Goal: Task Accomplishment & Management: Complete application form

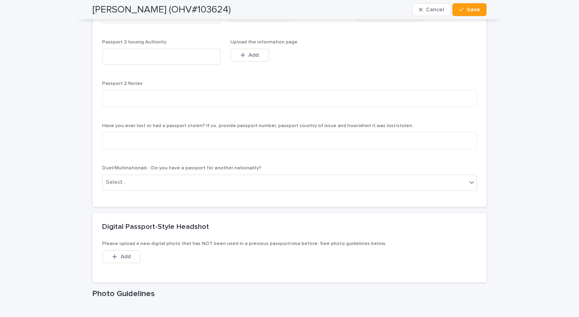
scroll to position [955, 0]
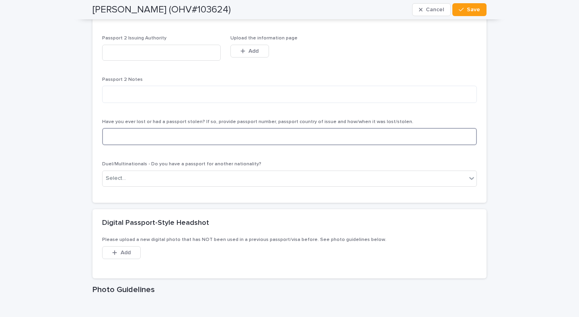
click at [246, 139] on textarea at bounding box center [289, 136] width 375 height 17
type textarea "***"
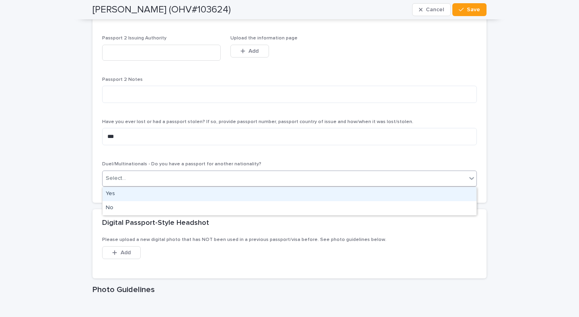
click at [237, 178] on div "Select..." at bounding box center [284, 178] width 364 height 13
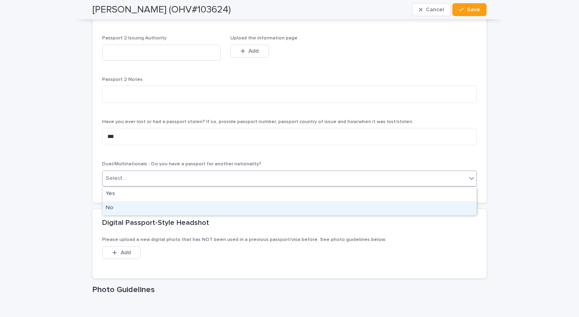
click at [231, 206] on div "No" at bounding box center [289, 208] width 374 height 14
click at [237, 151] on div "Have you ever lost or had a passport stolen? If so, provide passport number, pa…" at bounding box center [289, 135] width 375 height 33
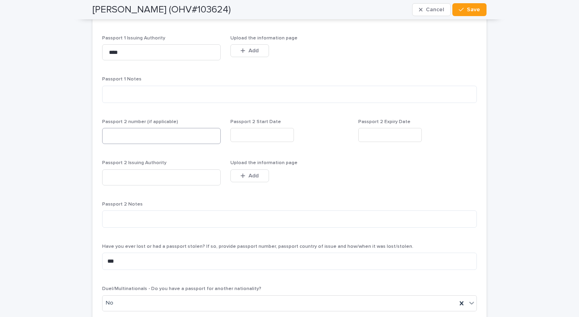
scroll to position [829, 0]
click at [247, 52] on div "button" at bounding box center [244, 52] width 8 height 6
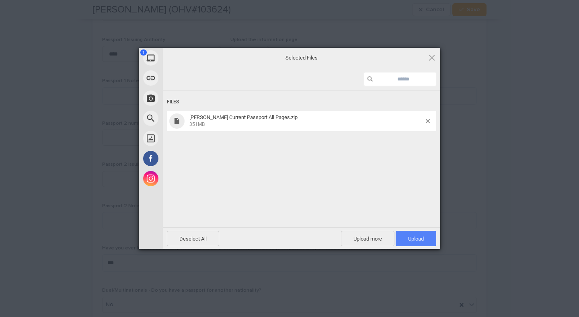
click at [411, 238] on span "Upload 1" at bounding box center [416, 238] width 16 height 6
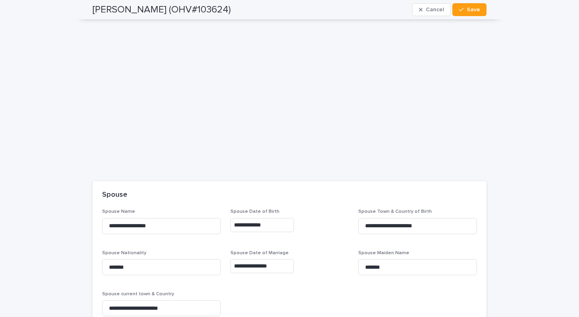
scroll to position [1302, 0]
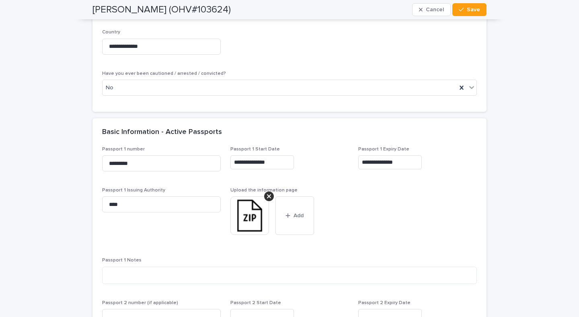
scroll to position [670, 0]
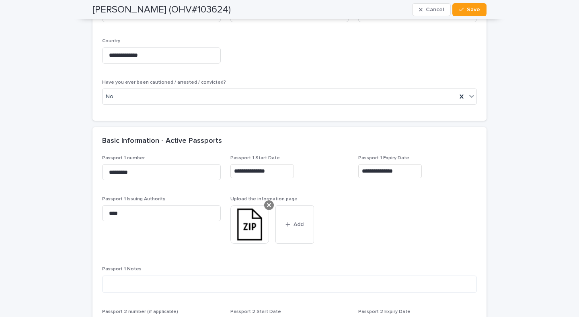
click at [267, 205] on icon at bounding box center [269, 205] width 4 height 6
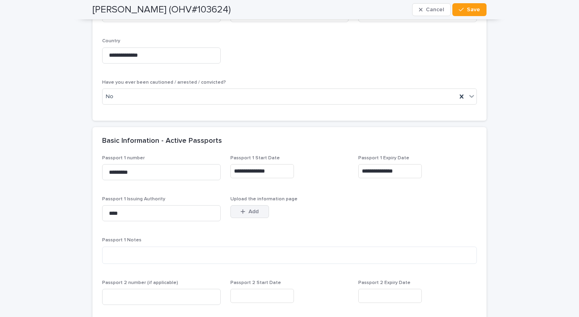
click at [253, 209] on span "Add" at bounding box center [253, 212] width 10 height 6
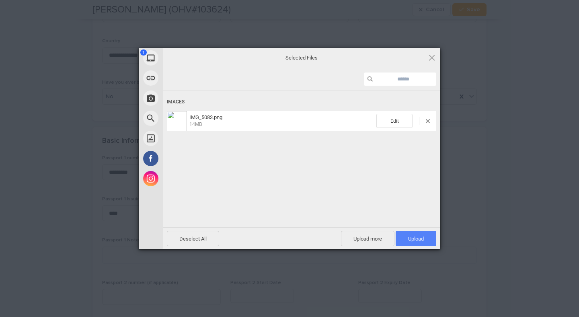
click at [418, 241] on span "Upload 1" at bounding box center [416, 238] width 16 height 6
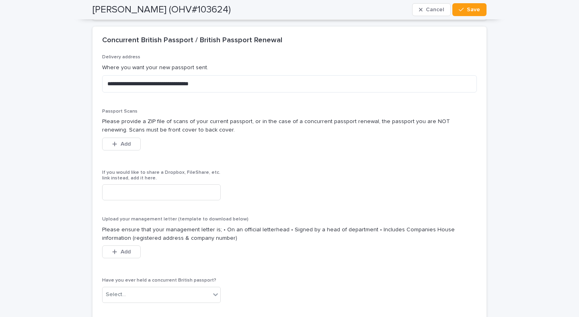
scroll to position [1683, 0]
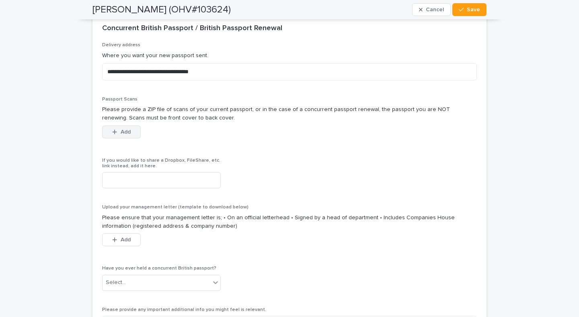
click at [132, 130] on button "Add" at bounding box center [121, 131] width 39 height 13
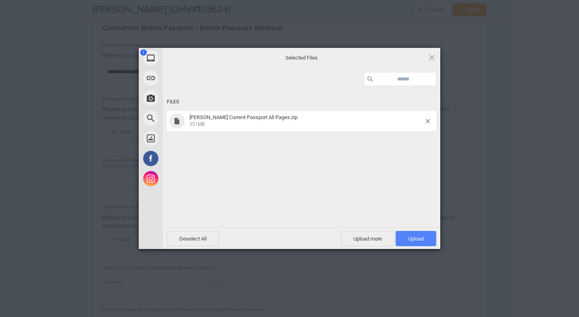
click at [425, 243] on span "Upload 1" at bounding box center [415, 238] width 41 height 15
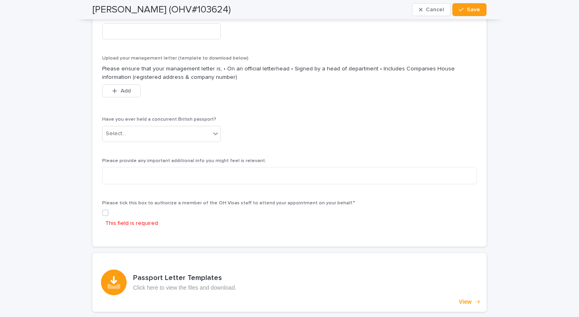
scroll to position [1861, 0]
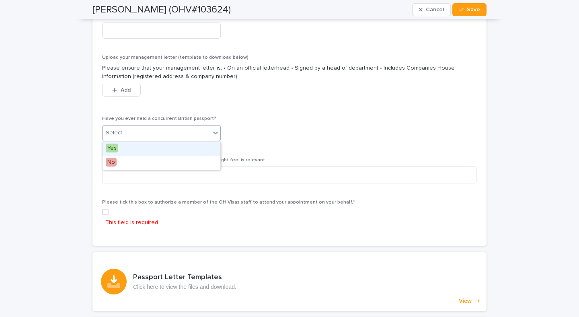
click at [178, 131] on div "Select..." at bounding box center [156, 132] width 108 height 13
click at [126, 149] on div "Yes" at bounding box center [161, 148] width 118 height 14
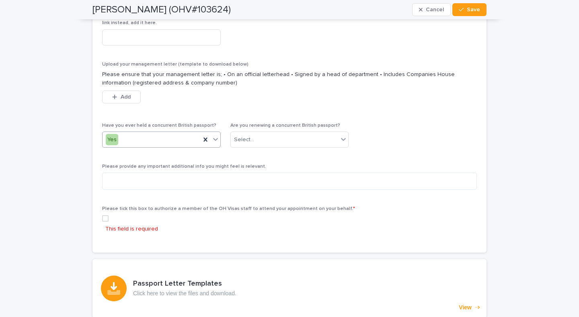
scroll to position [1849, 0]
click at [205, 136] on icon at bounding box center [205, 138] width 8 height 8
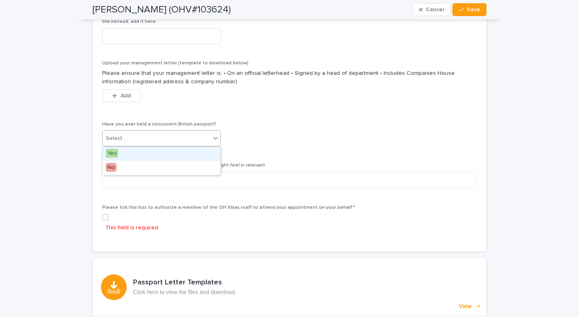
click at [214, 137] on icon at bounding box center [215, 138] width 8 height 8
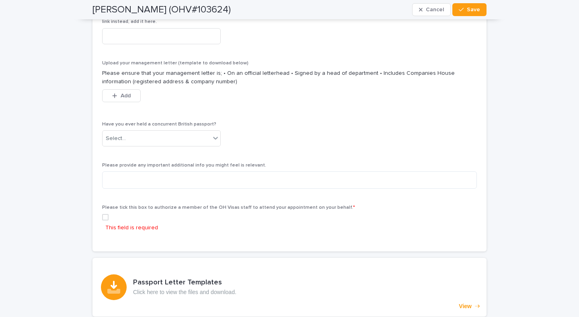
click at [105, 218] on span at bounding box center [105, 217] width 6 height 6
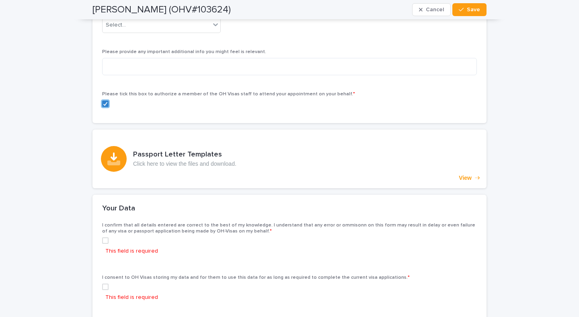
scroll to position [1963, 0]
click at [105, 238] on span at bounding box center [105, 239] width 6 height 6
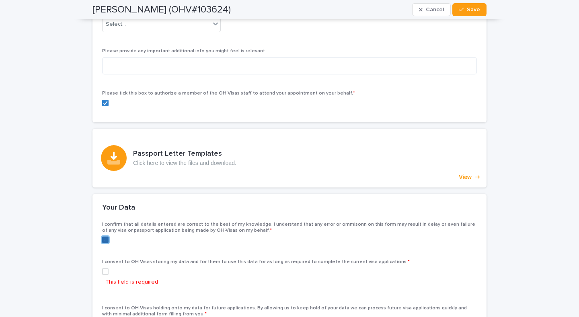
scroll to position [2010, 0]
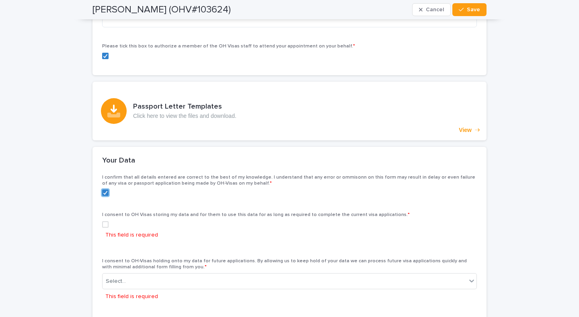
click at [106, 224] on span at bounding box center [105, 224] width 6 height 6
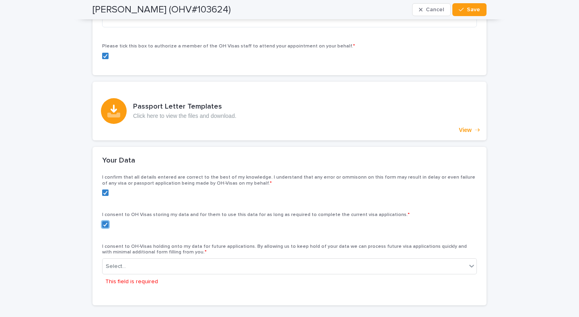
scroll to position [2045, 0]
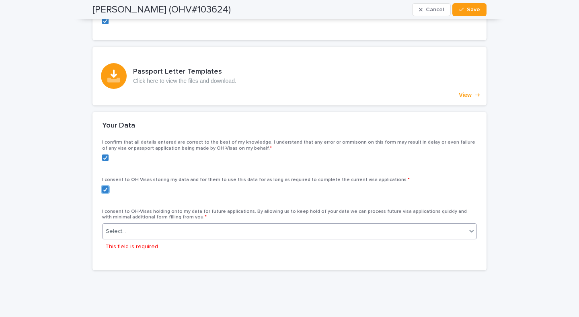
click at [128, 232] on div "Select..." at bounding box center [284, 231] width 364 height 13
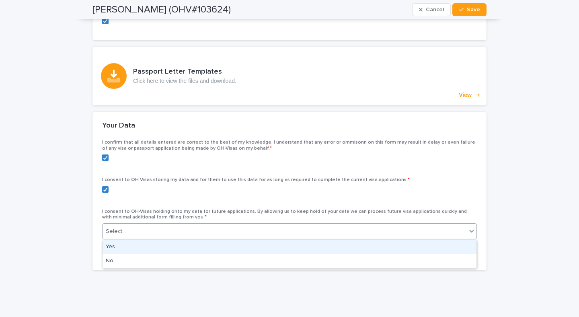
click at [121, 248] on div "Yes" at bounding box center [289, 247] width 374 height 14
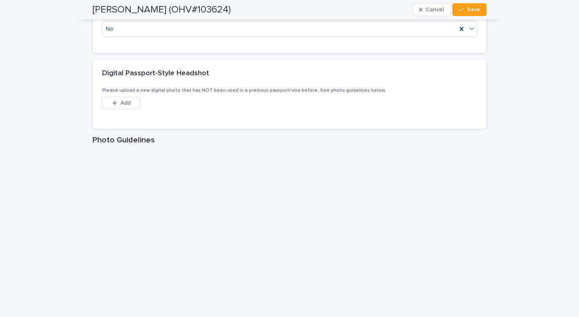
scroll to position [1121, 0]
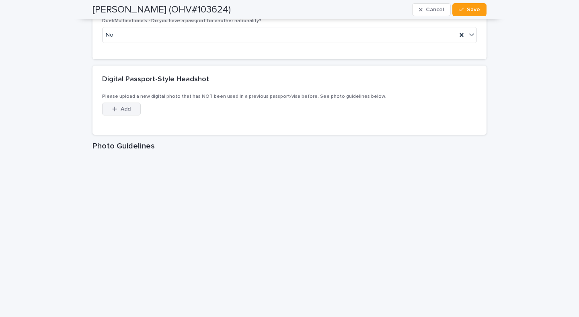
click at [127, 107] on span "Add" at bounding box center [126, 109] width 10 height 6
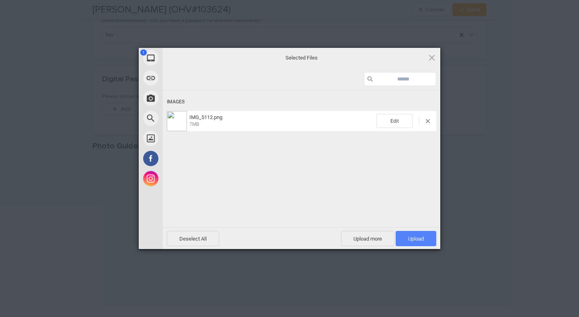
click at [420, 239] on span "Upload 1" at bounding box center [416, 238] width 16 height 6
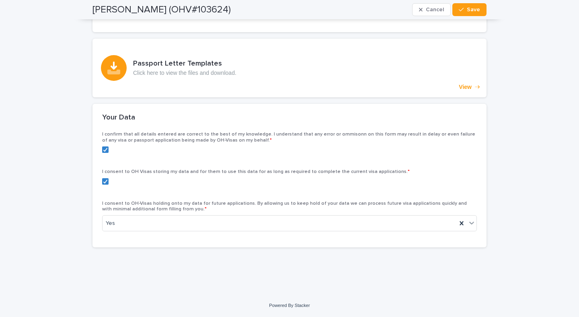
scroll to position [2059, 0]
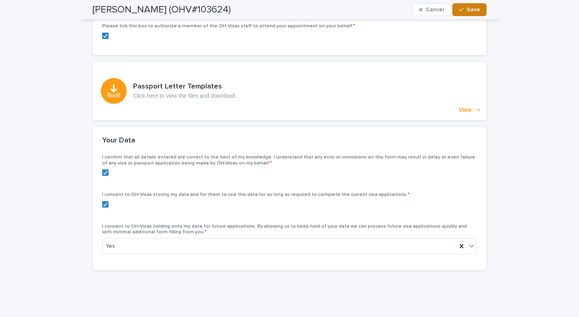
click at [476, 12] on span "Save" at bounding box center [473, 10] width 13 height 6
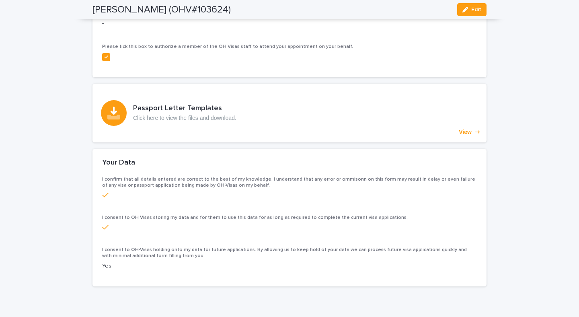
scroll to position [2249, 0]
